Goal: Navigation & Orientation: Find specific page/section

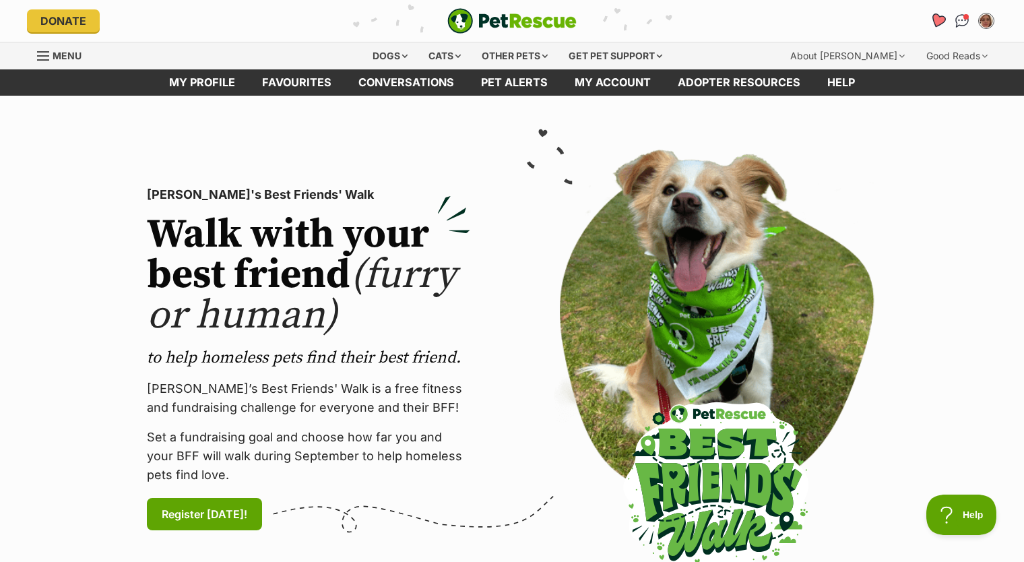
click at [939, 22] on icon "Favourites" at bounding box center [938, 20] width 16 height 15
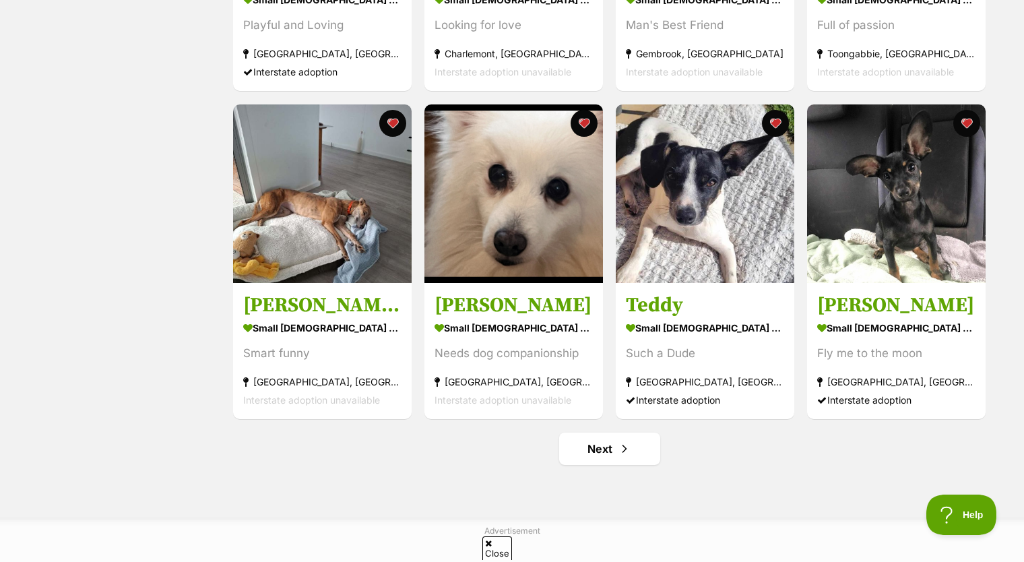
scroll to position [1617, 0]
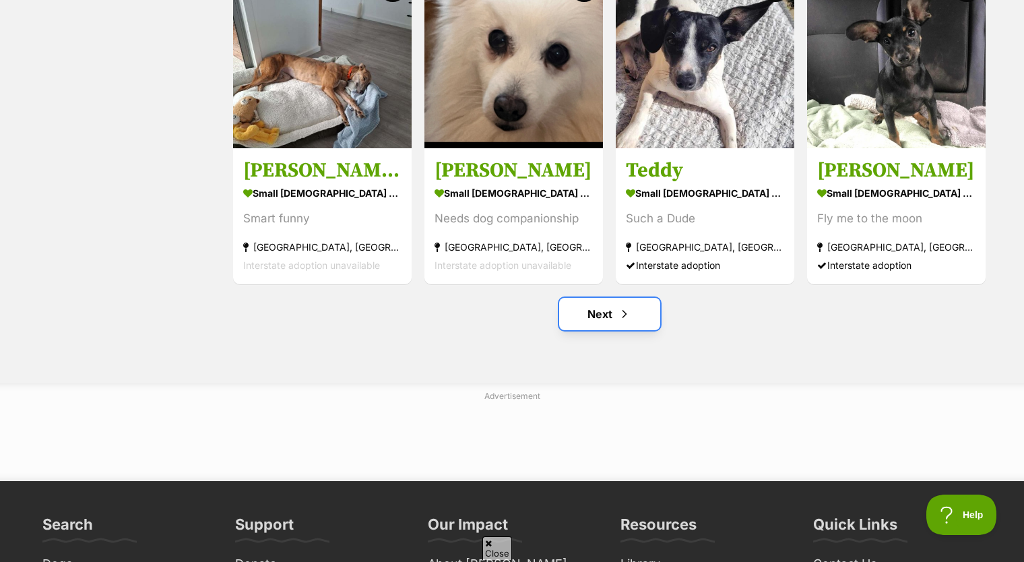
click at [597, 317] on link "Next" at bounding box center [609, 314] width 101 height 32
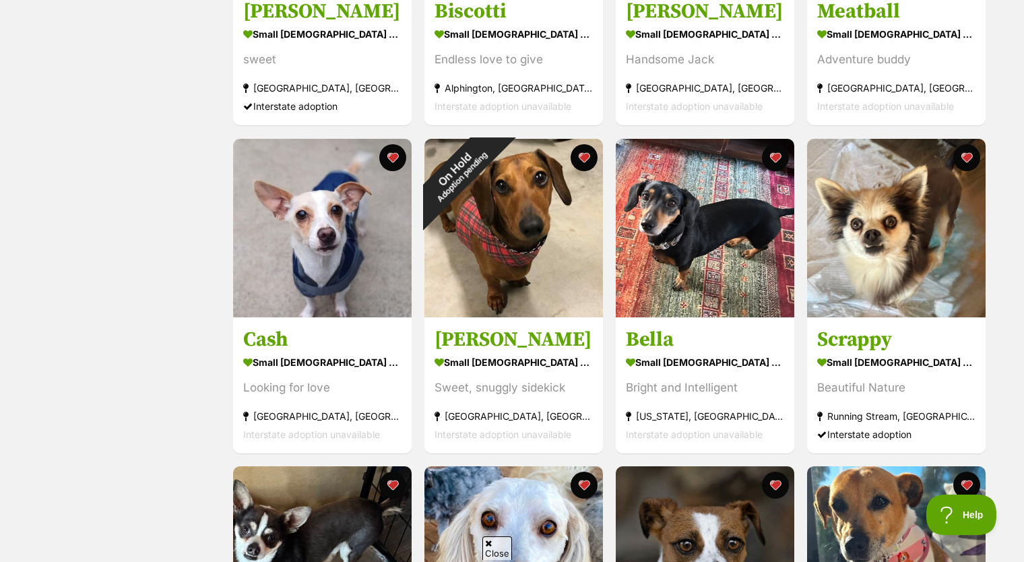
scroll to position [472, 0]
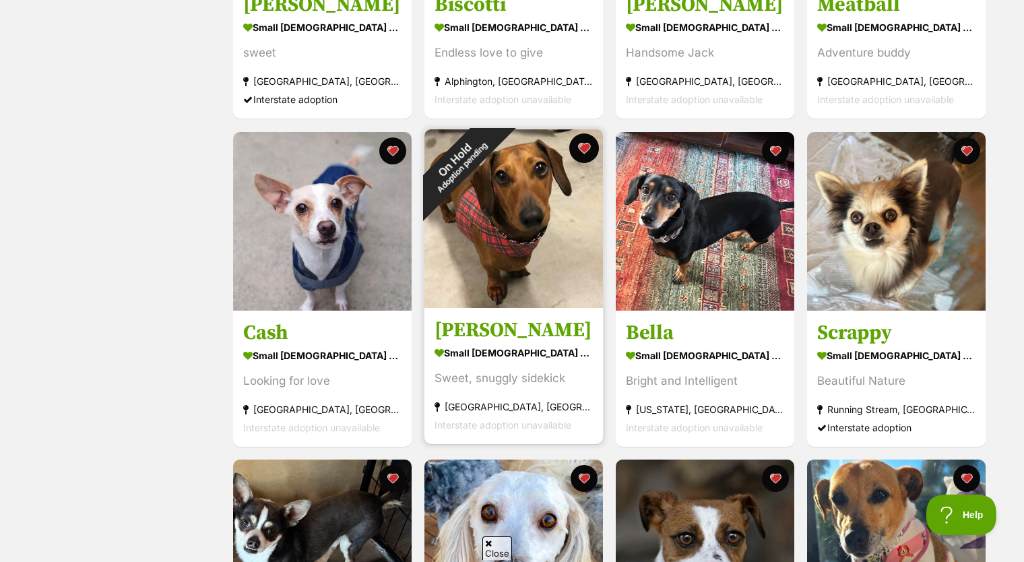
click at [584, 146] on button "favourite" at bounding box center [584, 148] width 30 height 30
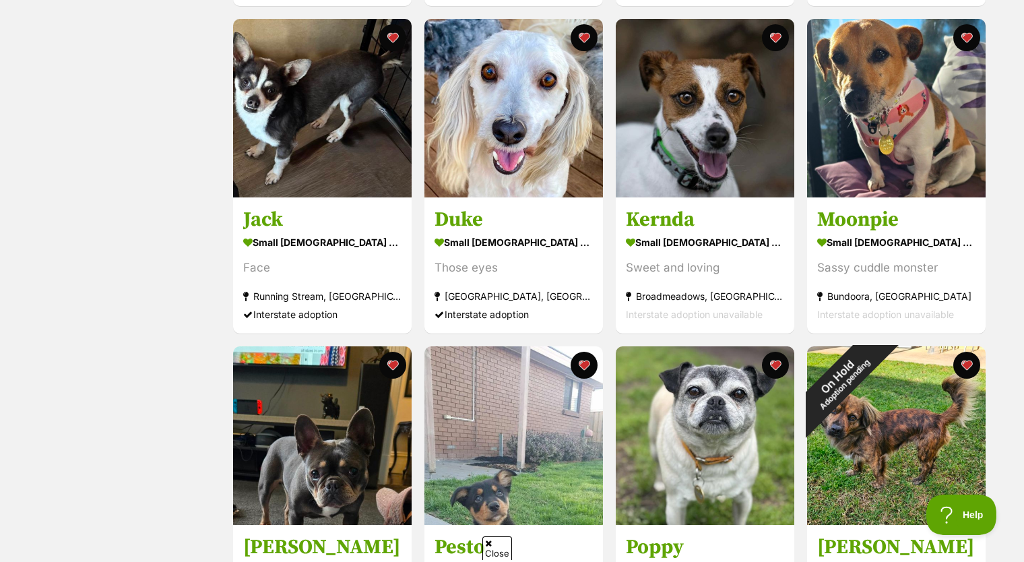
scroll to position [1078, 0]
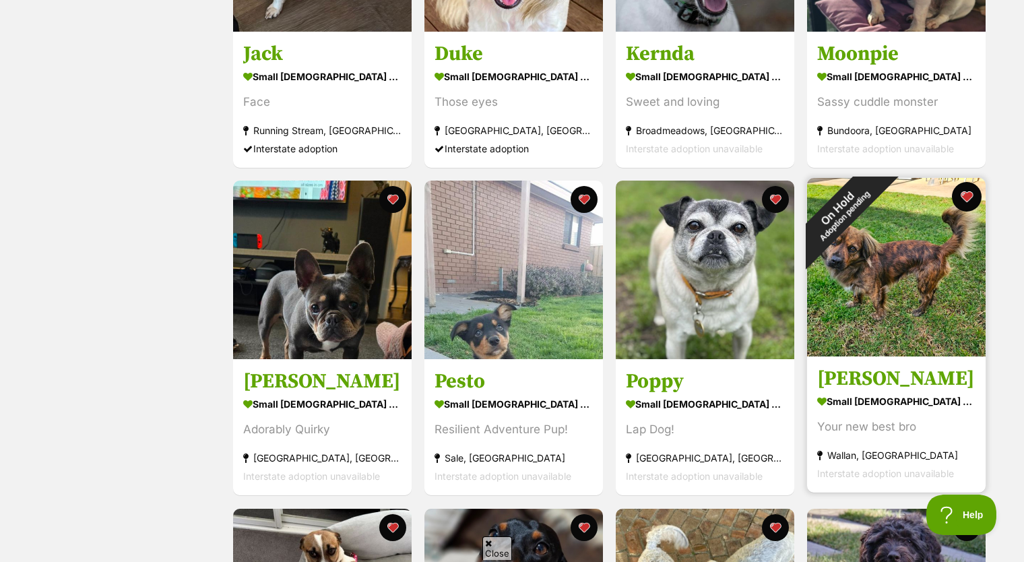
click at [963, 193] on button "favourite" at bounding box center [967, 197] width 30 height 30
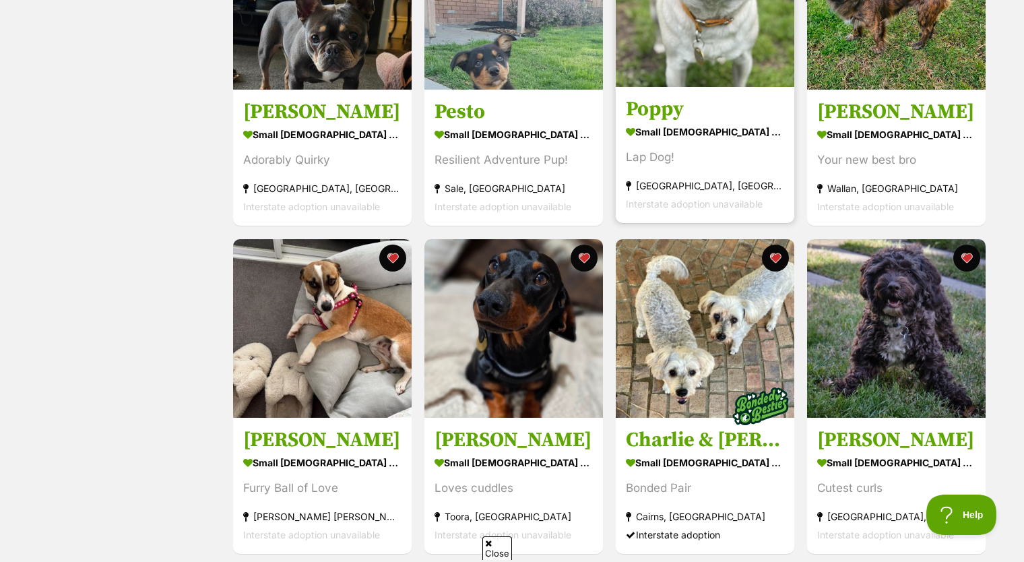
scroll to position [1617, 0]
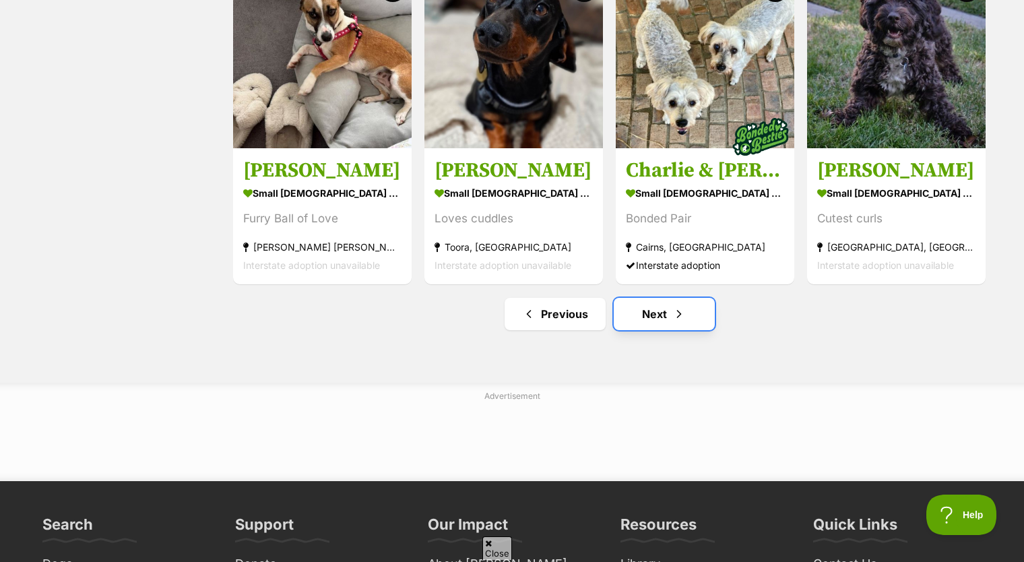
click at [670, 327] on link "Next" at bounding box center [664, 314] width 101 height 32
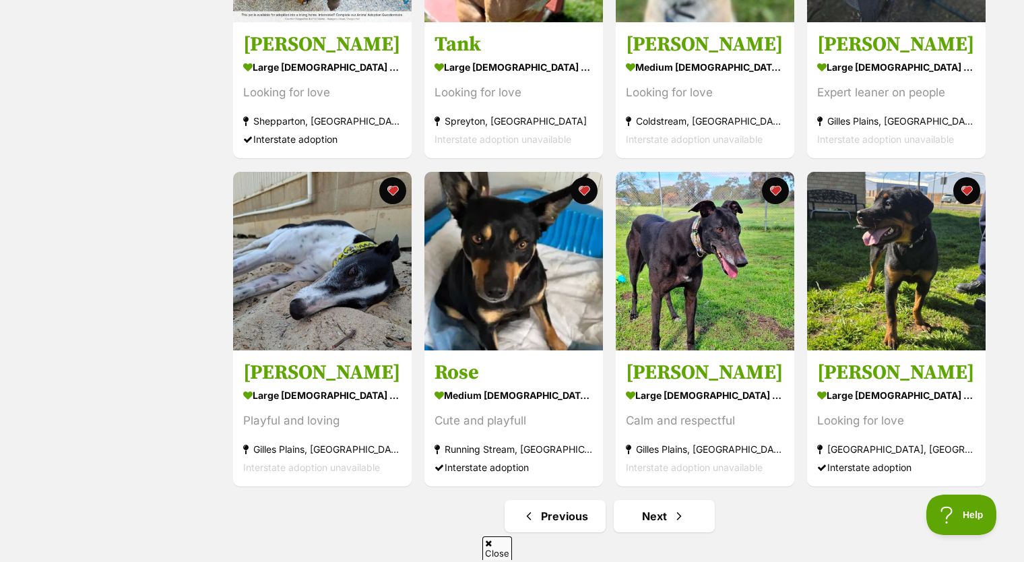
scroll to position [1617, 0]
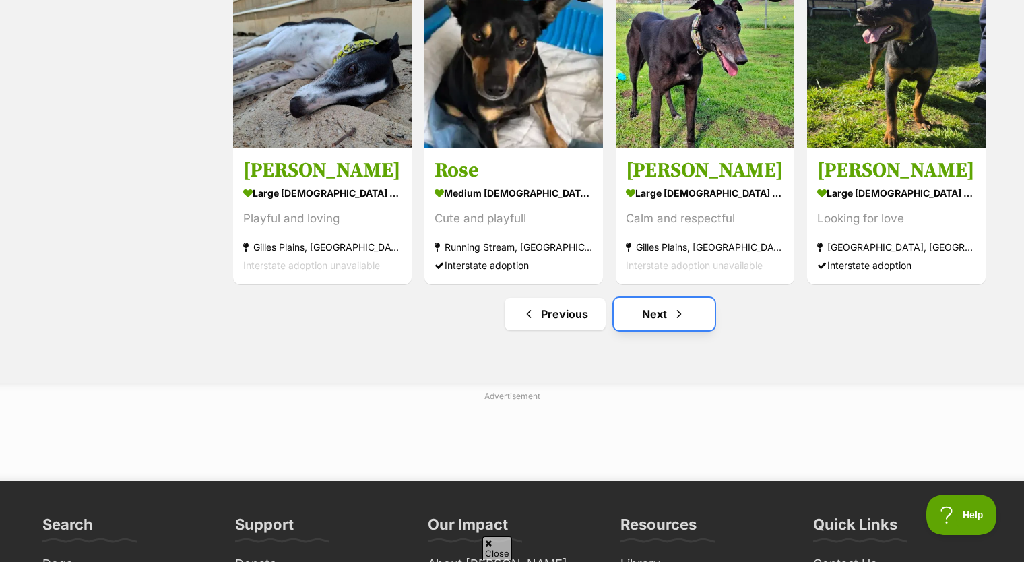
click at [662, 308] on link "Next" at bounding box center [664, 314] width 101 height 32
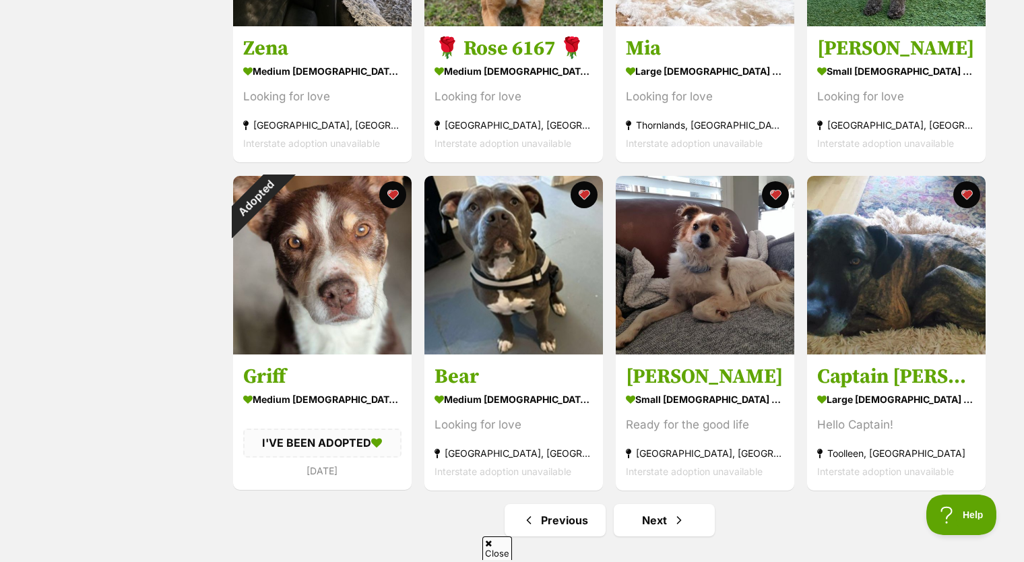
scroll to position [1482, 0]
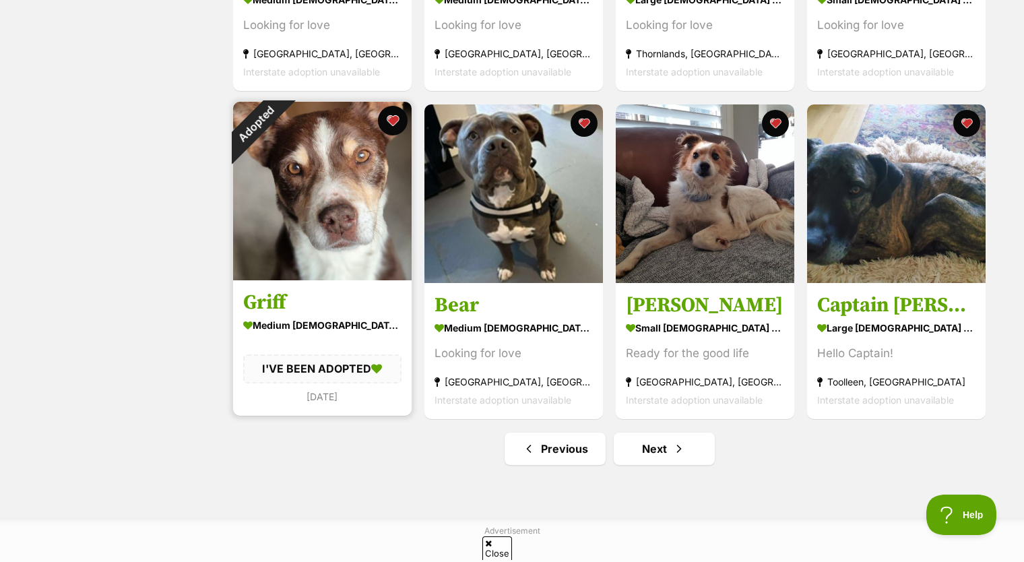
click at [393, 119] on button "favourite" at bounding box center [393, 121] width 30 height 30
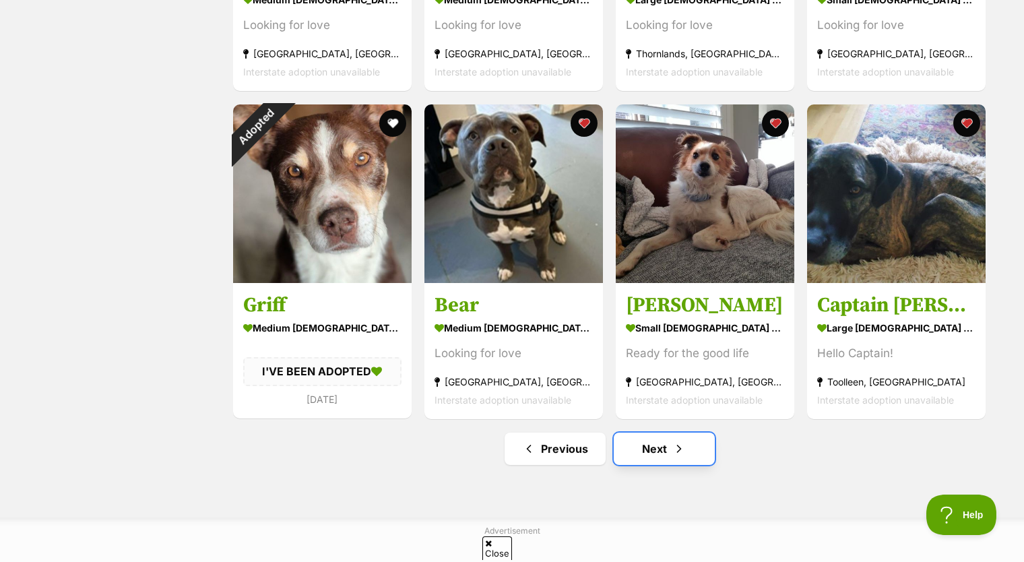
click at [664, 449] on link "Next" at bounding box center [664, 449] width 101 height 32
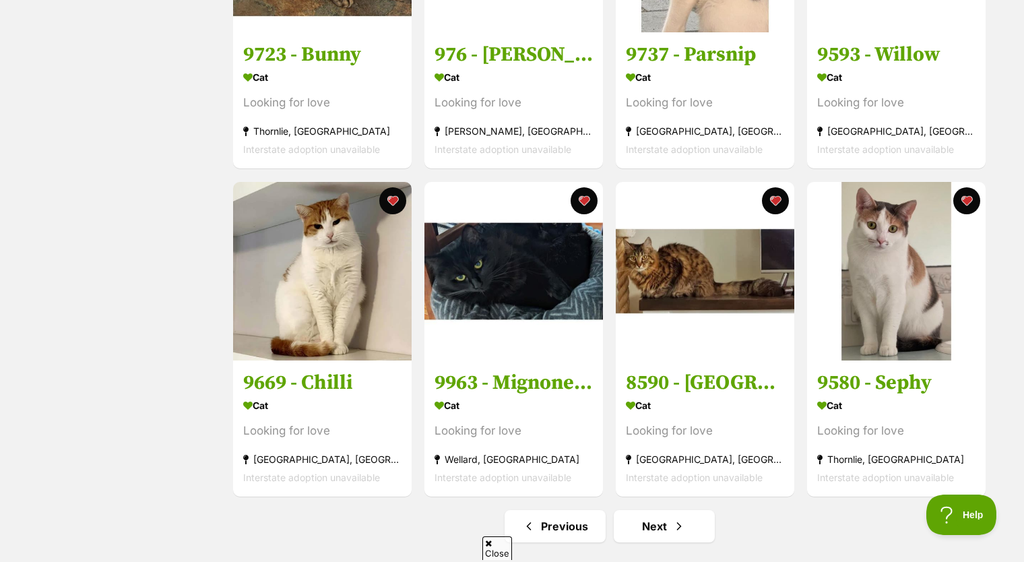
scroll to position [1550, 0]
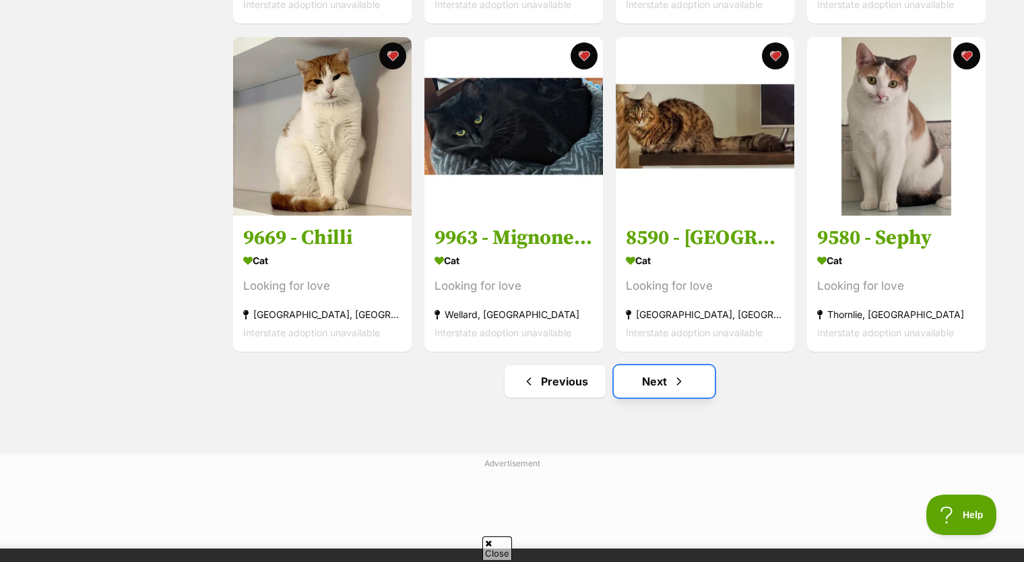
click at [663, 381] on link "Next" at bounding box center [664, 381] width 101 height 32
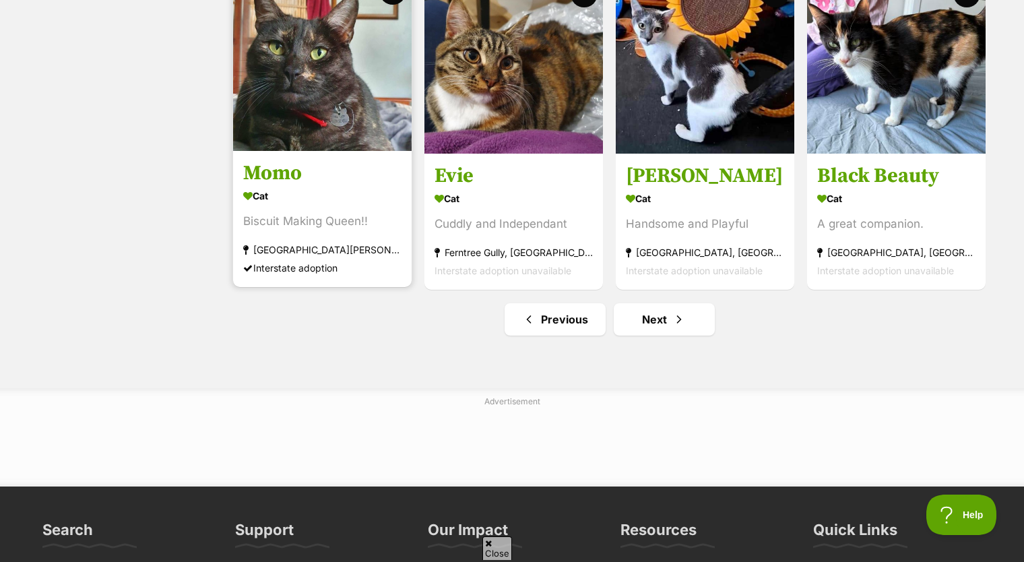
scroll to position [1617, 0]
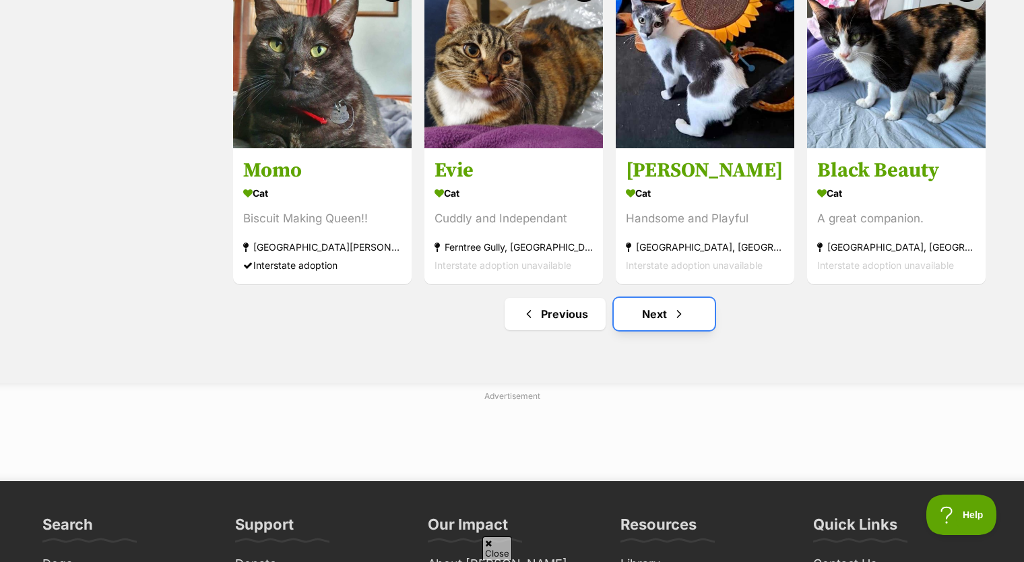
click at [681, 305] on link "Next" at bounding box center [664, 314] width 101 height 32
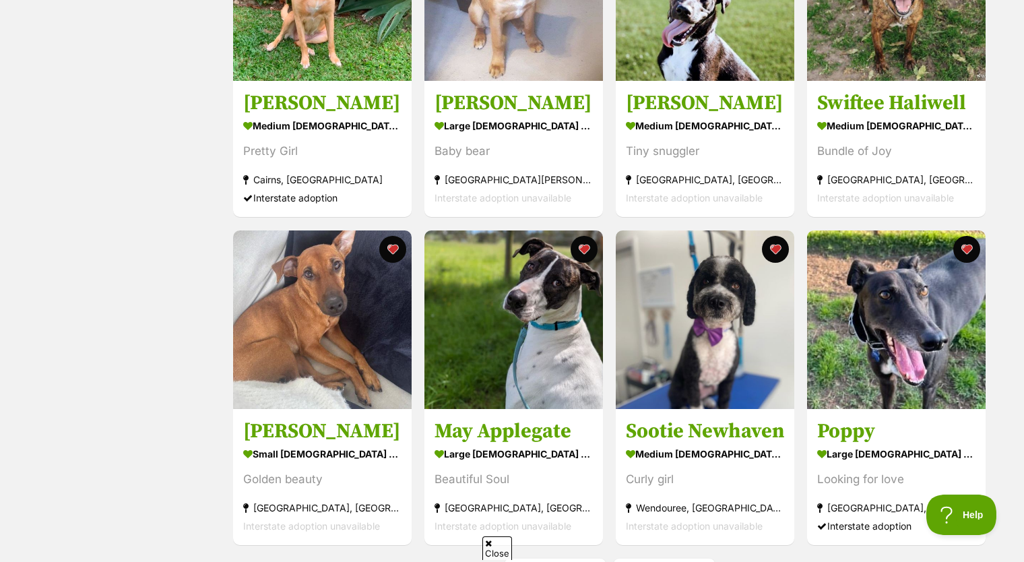
scroll to position [1482, 0]
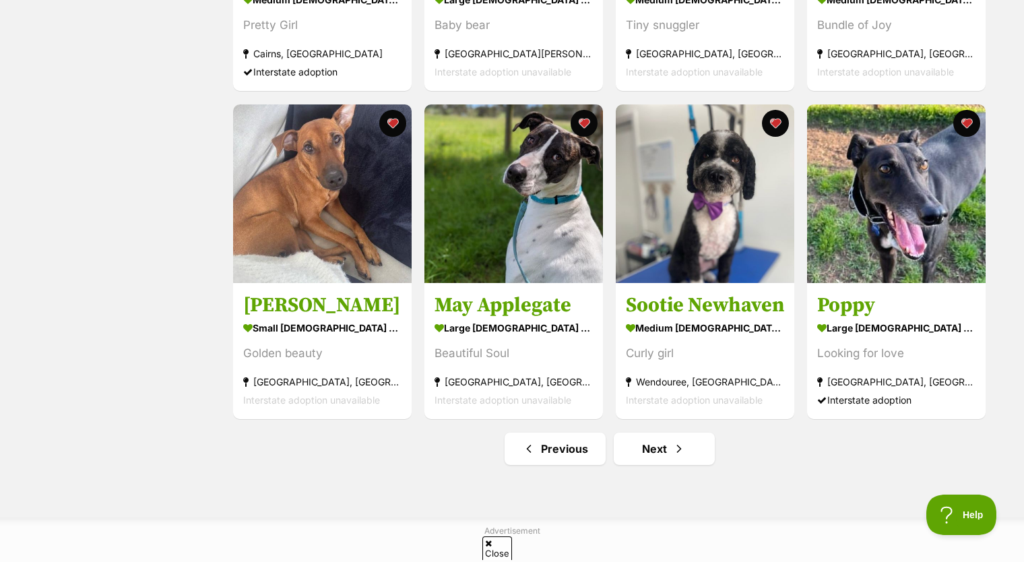
click at [645, 456] on link "Next" at bounding box center [664, 449] width 101 height 32
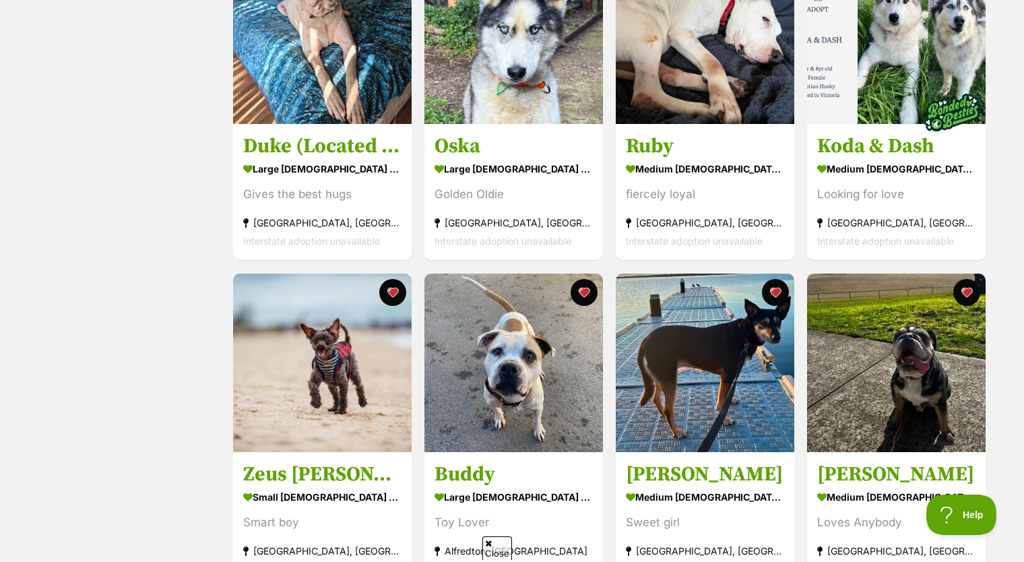
scroll to position [1550, 0]
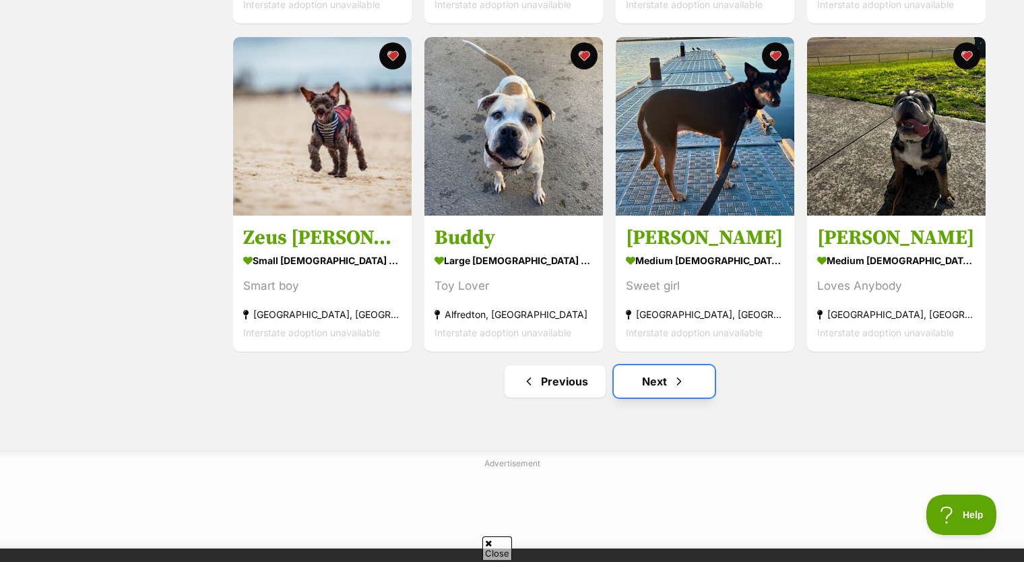
click at [663, 380] on link "Next" at bounding box center [664, 381] width 101 height 32
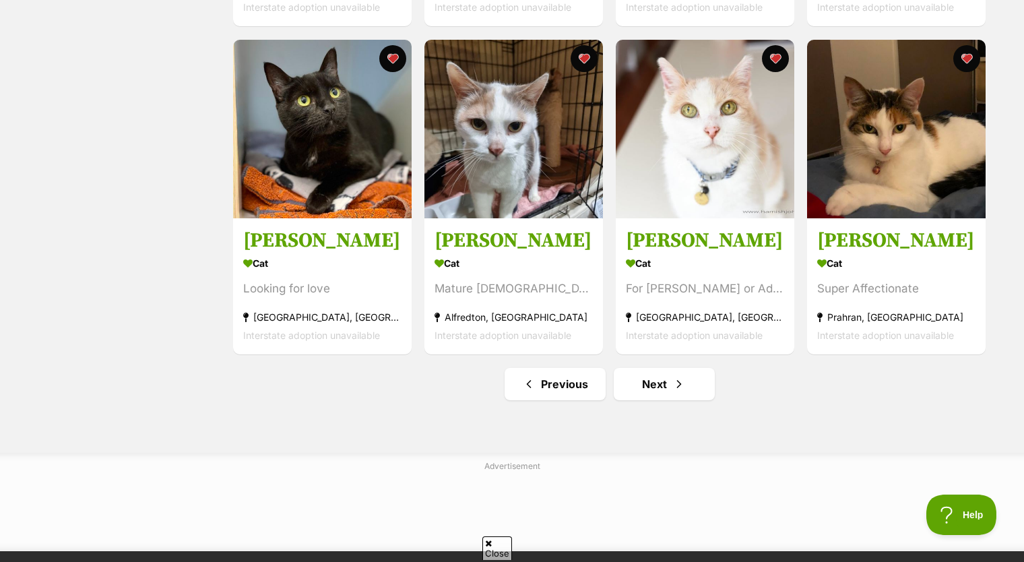
scroll to position [1617, 0]
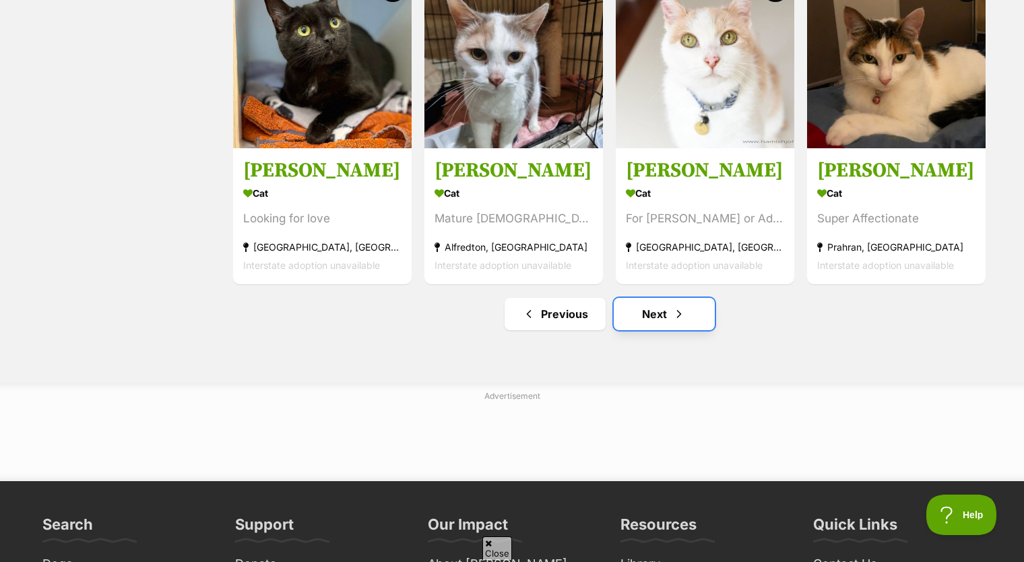
click at [675, 321] on span "Next page" at bounding box center [678, 314] width 13 height 16
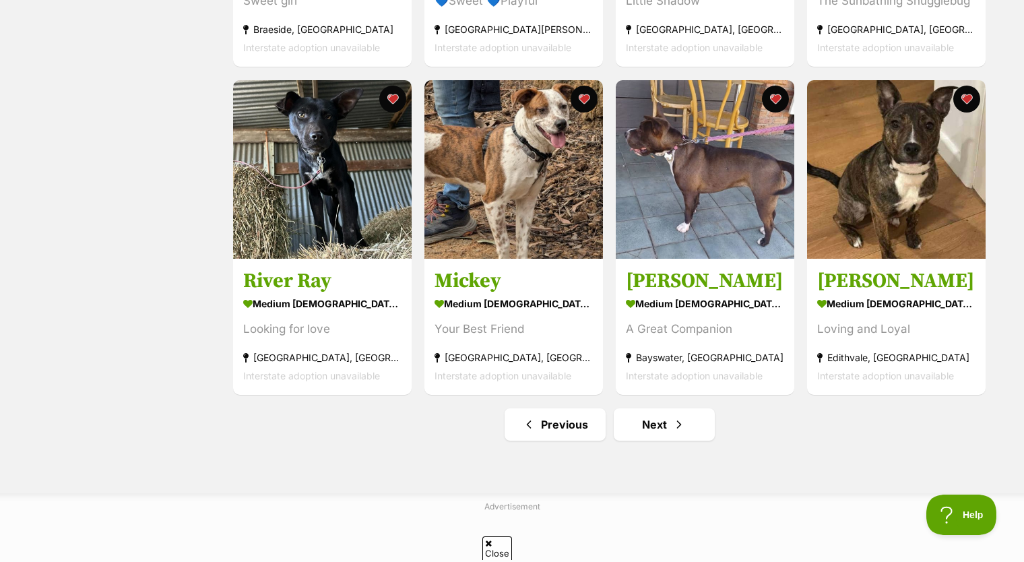
scroll to position [1617, 0]
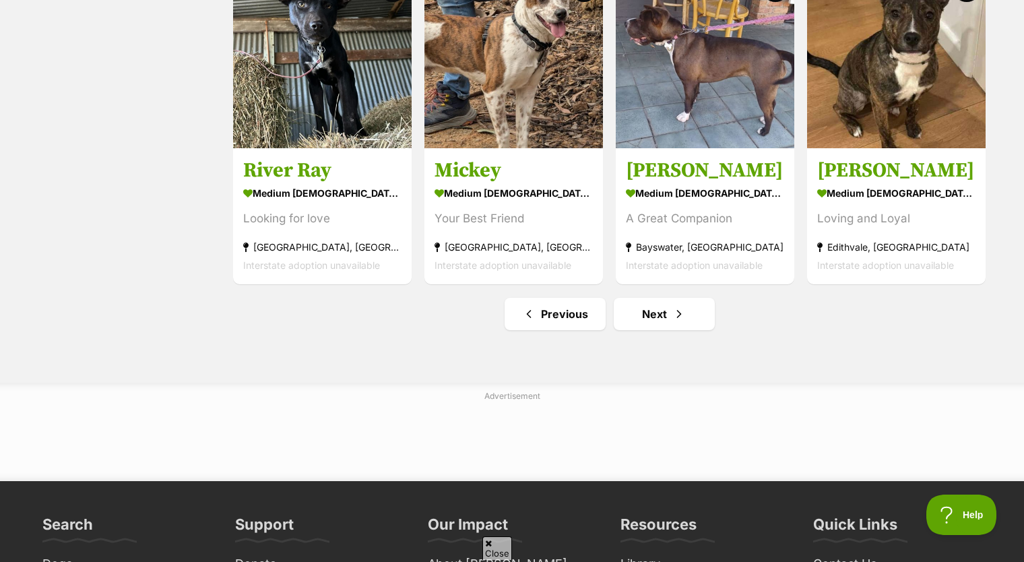
click at [692, 322] on link "Next" at bounding box center [664, 314] width 101 height 32
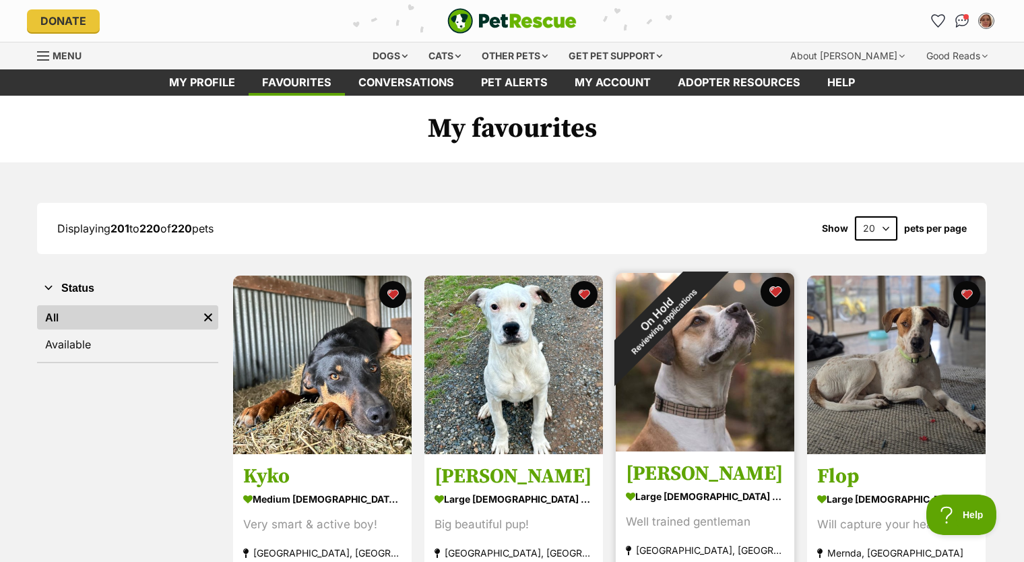
click at [778, 299] on button "favourite" at bounding box center [776, 292] width 30 height 30
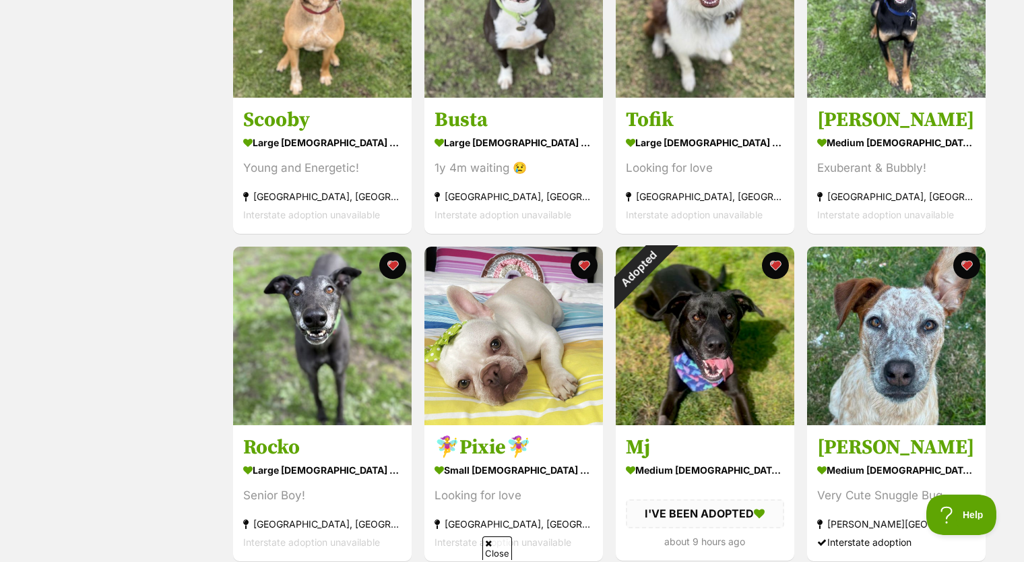
scroll to position [1078, 0]
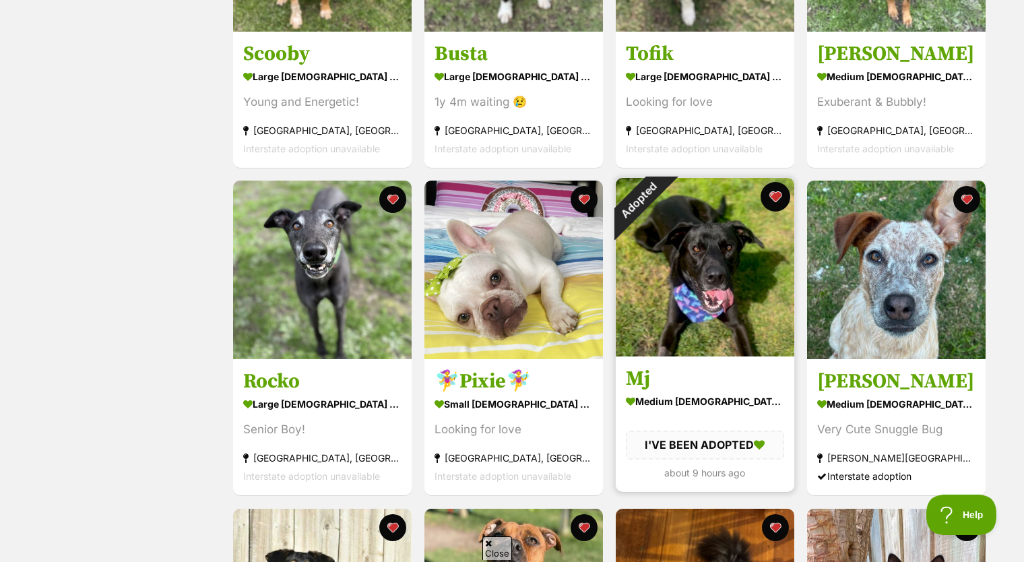
click at [775, 199] on button "favourite" at bounding box center [776, 197] width 30 height 30
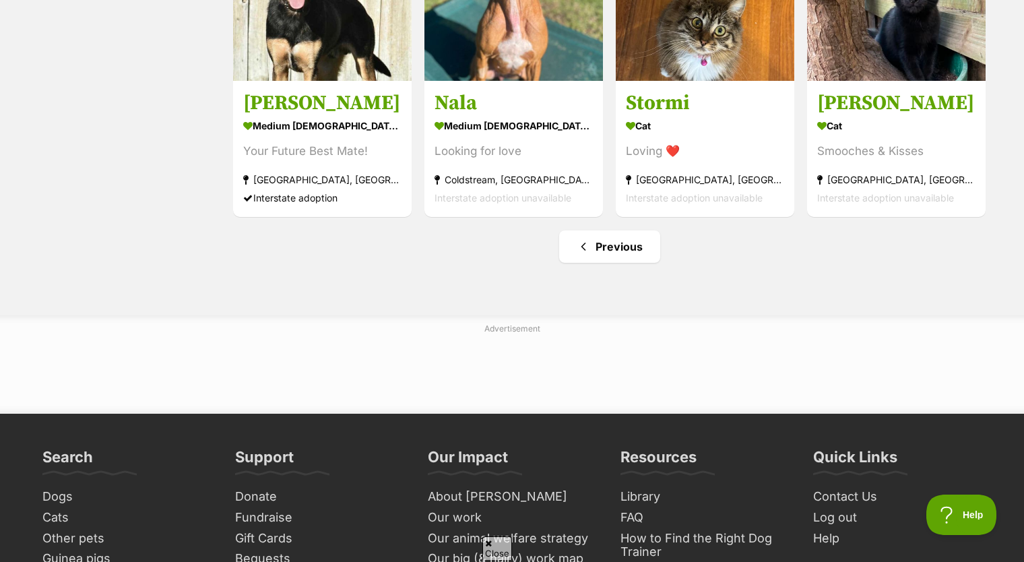
scroll to position [1348, 0]
